Goal: Download file/media

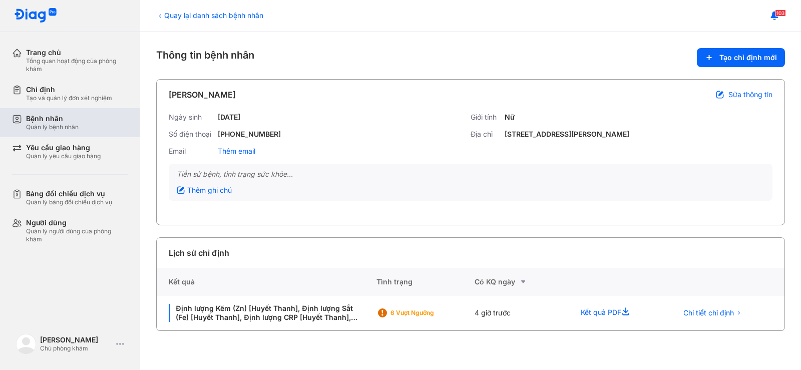
click at [70, 125] on div "Quản lý bệnh nhân" at bounding box center [52, 127] width 53 height 8
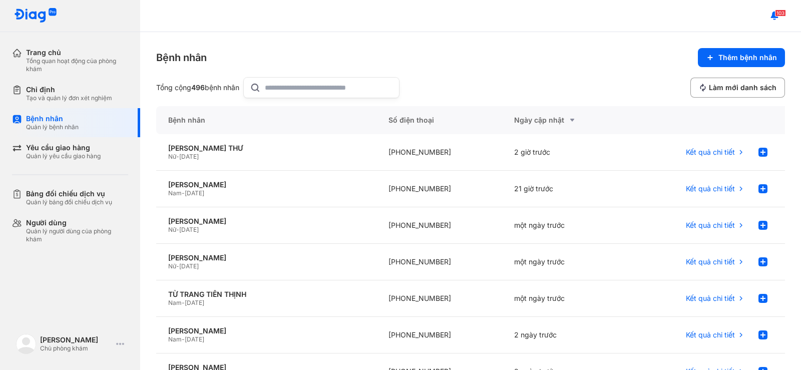
click at [285, 86] on input "text" at bounding box center [329, 88] width 128 height 20
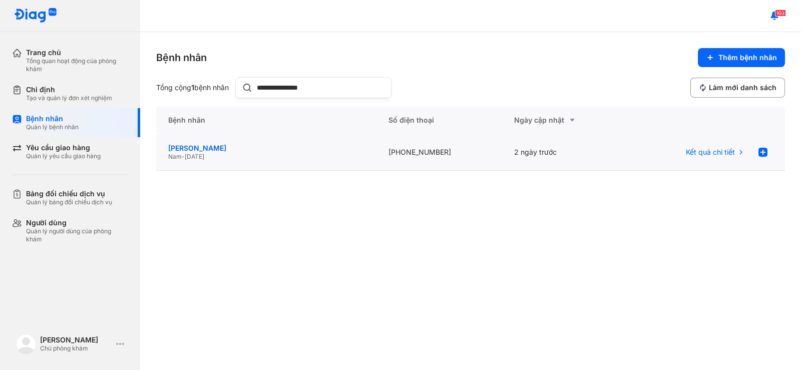
type input "**********"
click at [245, 148] on div "TRỊNH XUÂN CƯỜNG" at bounding box center [266, 148] width 196 height 9
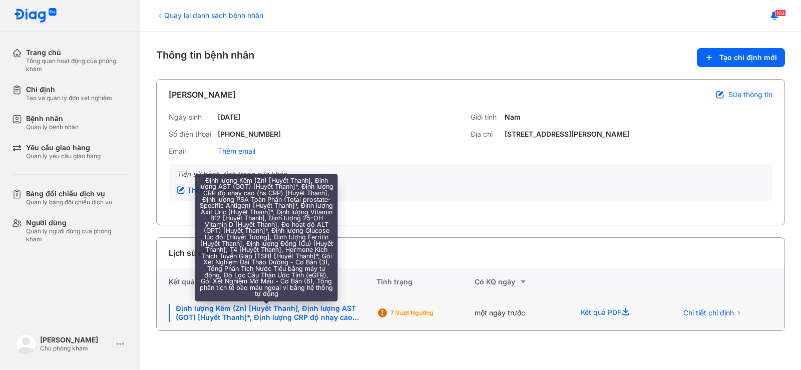
click at [332, 321] on div "Định lượng Kẽm (Zn) [Huyết Thanh], Định lượng AST (GOT) [Huyết Thanh]*, Định lư…" at bounding box center [267, 313] width 196 height 18
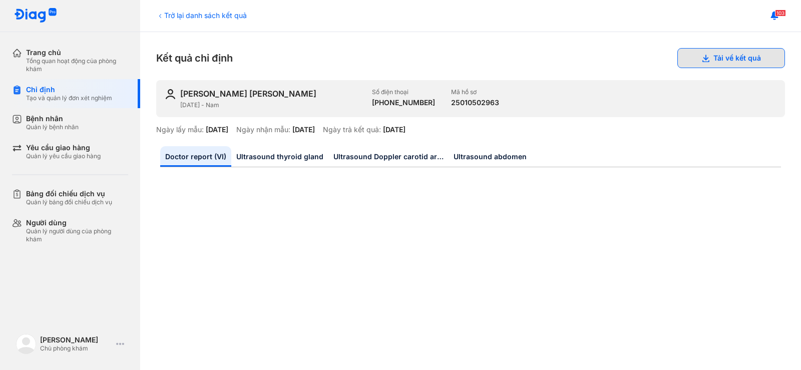
click at [721, 55] on button "Tải về kết quả" at bounding box center [731, 58] width 108 height 20
